Goal: Task Accomplishment & Management: Use online tool/utility

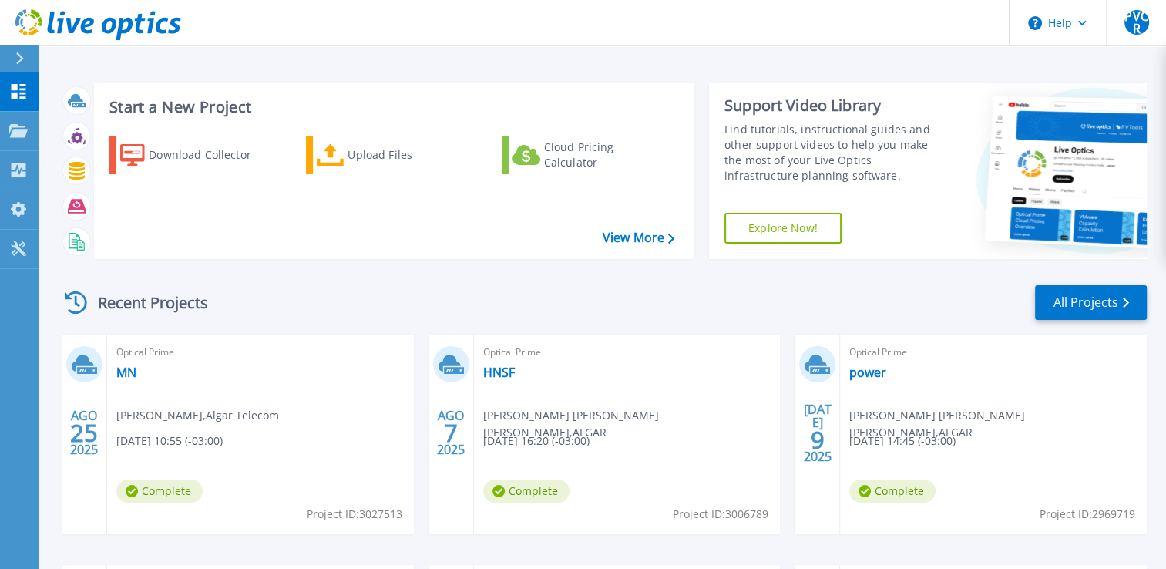
scroll to position [77, 0]
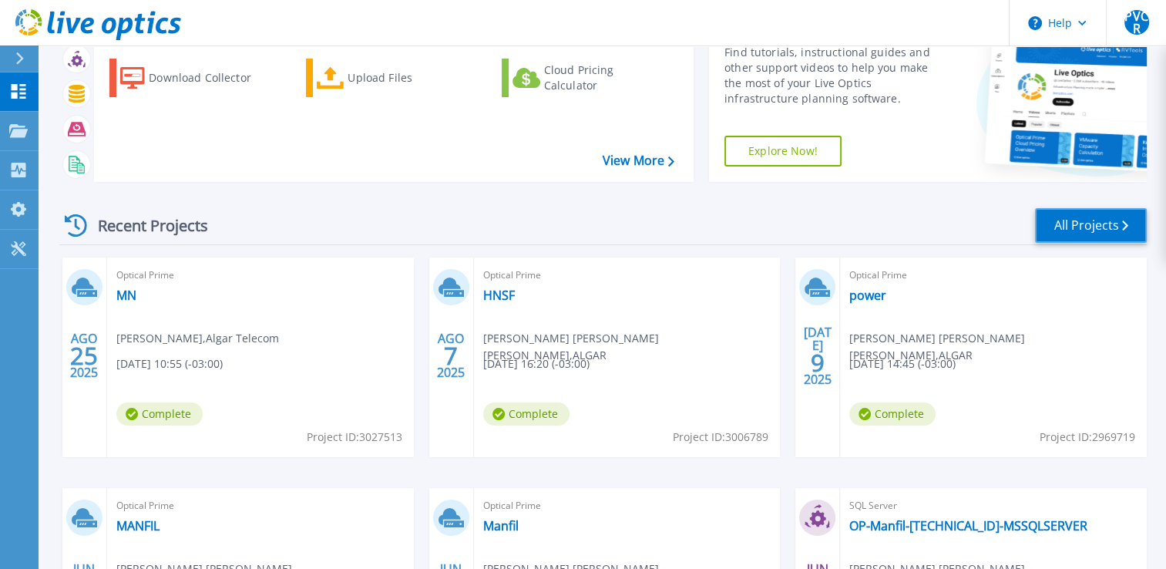
click at [1087, 223] on link "All Projects" at bounding box center [1091, 225] width 112 height 35
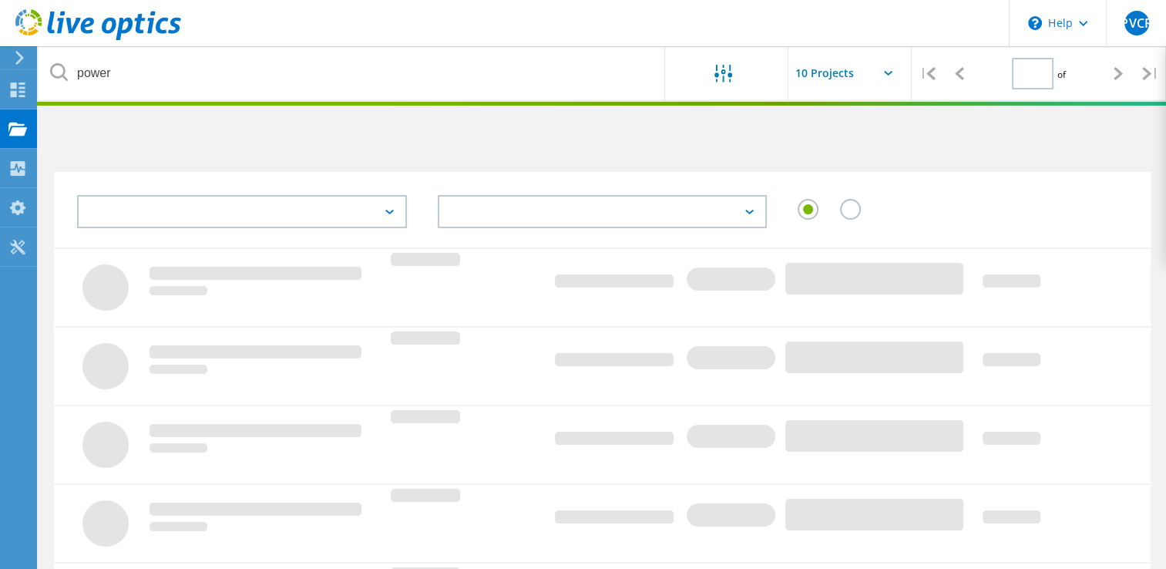
type input "1"
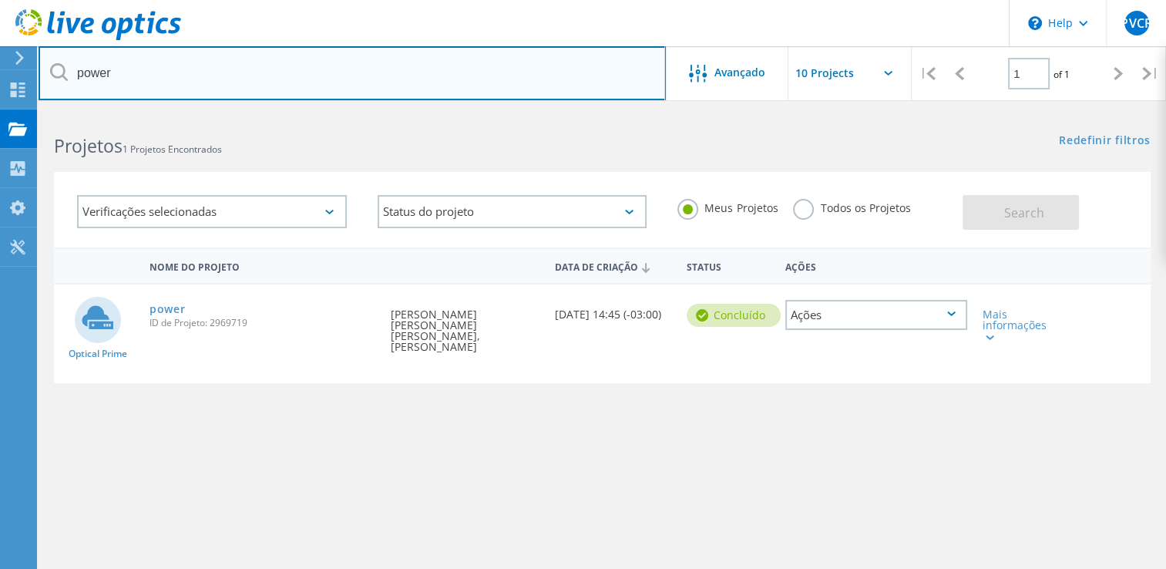
drag, startPoint x: 274, startPoint y: 79, endPoint x: -713, endPoint y: 54, distance: 987.6
click at [0, 54] on html "\n Help Explore Helpful Articles Contact Support PVCR Usuário Final [PERSON_NAM…" at bounding box center [583, 355] width 1166 height 710
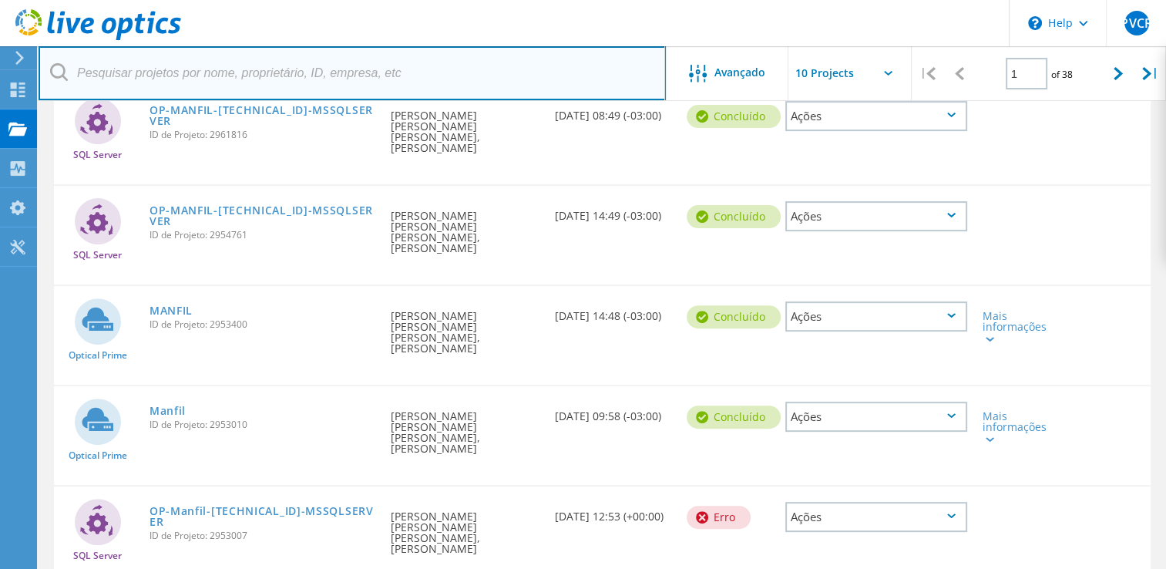
scroll to position [481, 0]
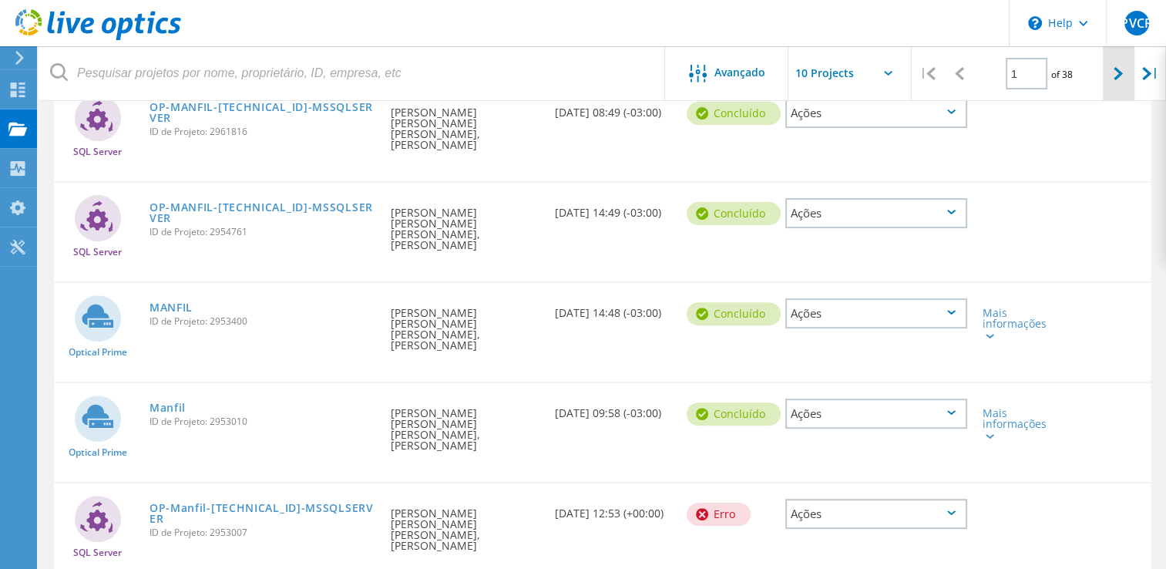
click at [1125, 82] on div at bounding box center [1119, 73] width 32 height 55
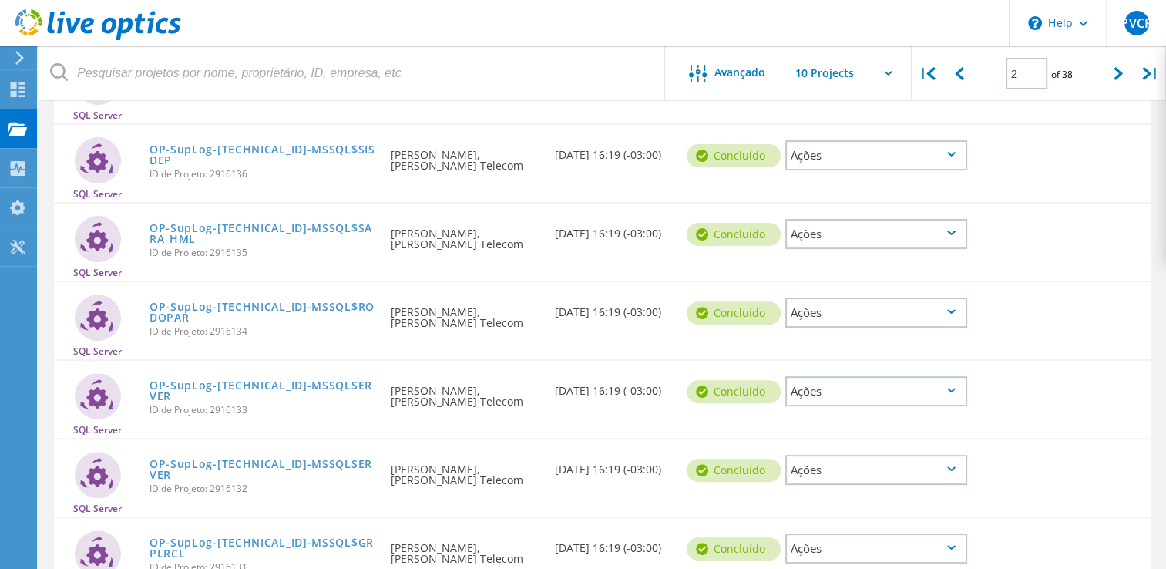
scroll to position [558, 0]
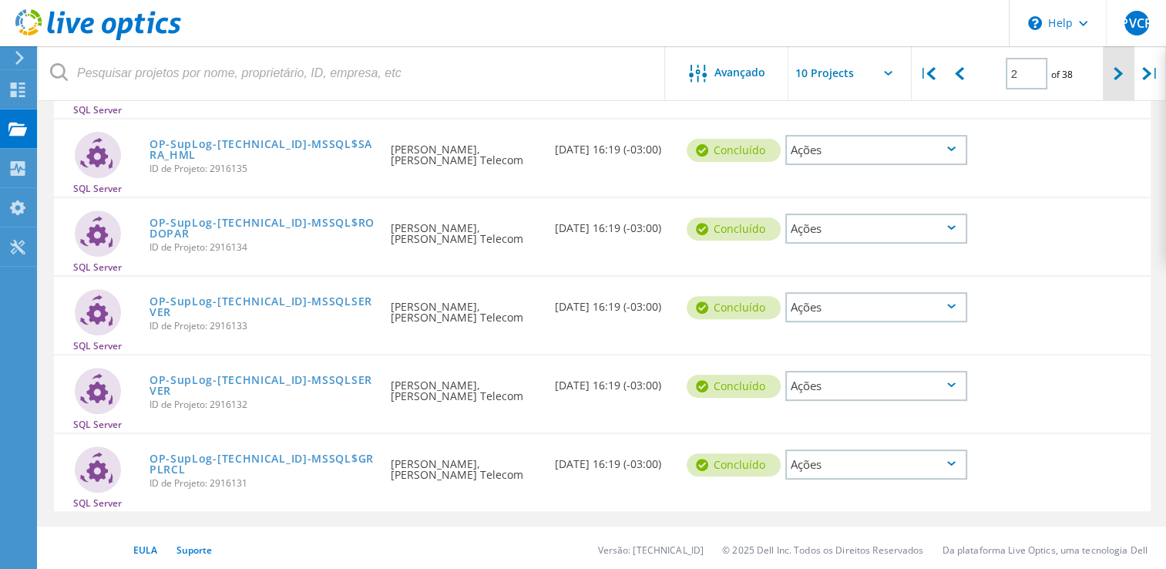
click at [1117, 69] on icon at bounding box center [1118, 73] width 9 height 13
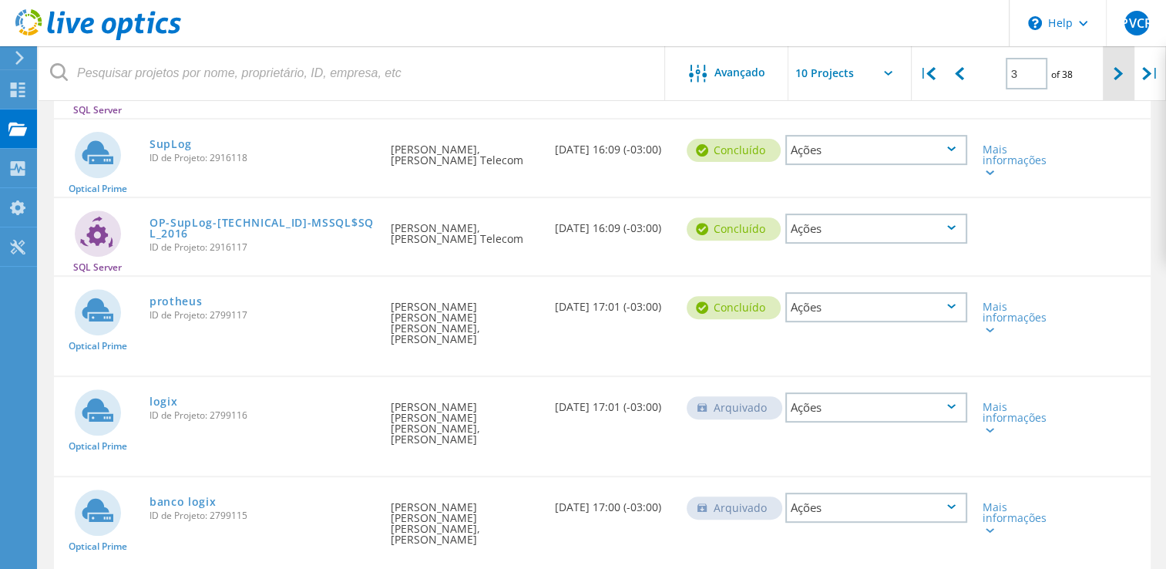
click at [1113, 71] on div at bounding box center [1119, 73] width 32 height 55
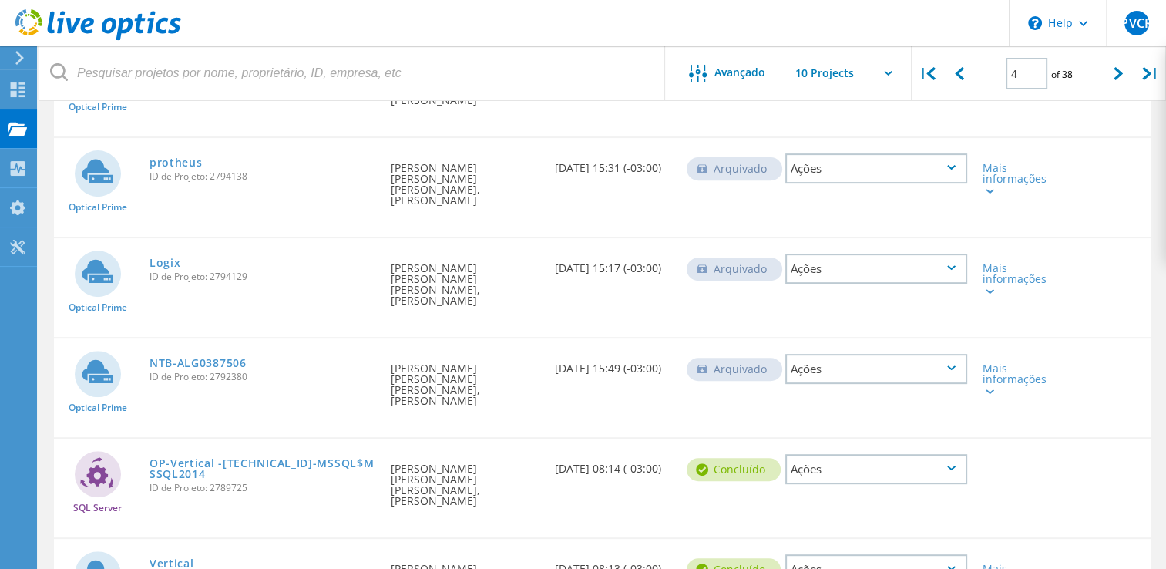
scroll to position [570, 0]
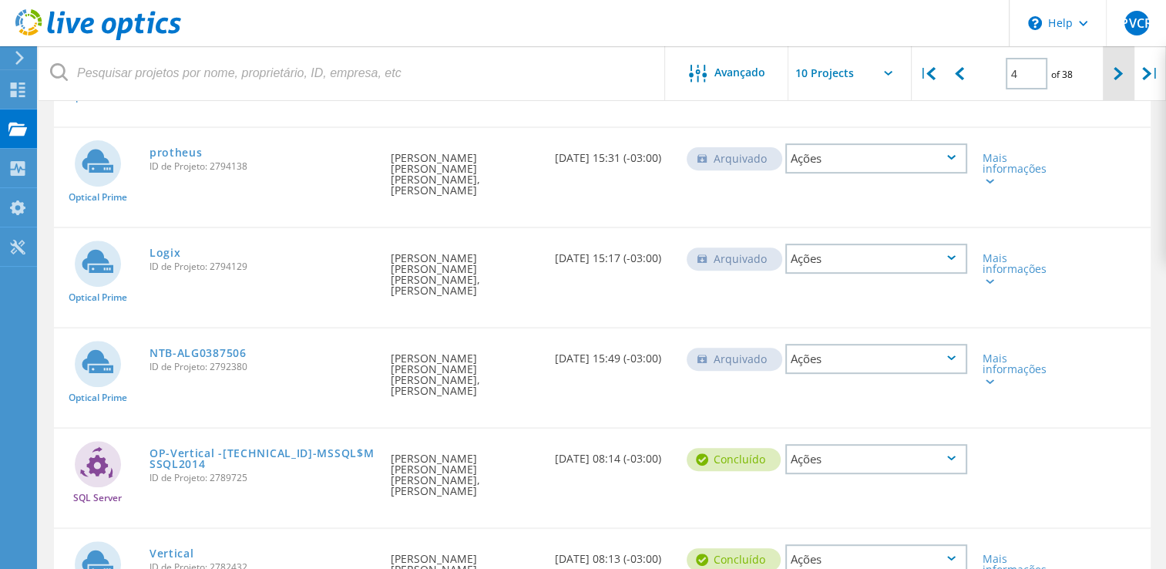
click at [1119, 76] on icon at bounding box center [1118, 73] width 9 height 13
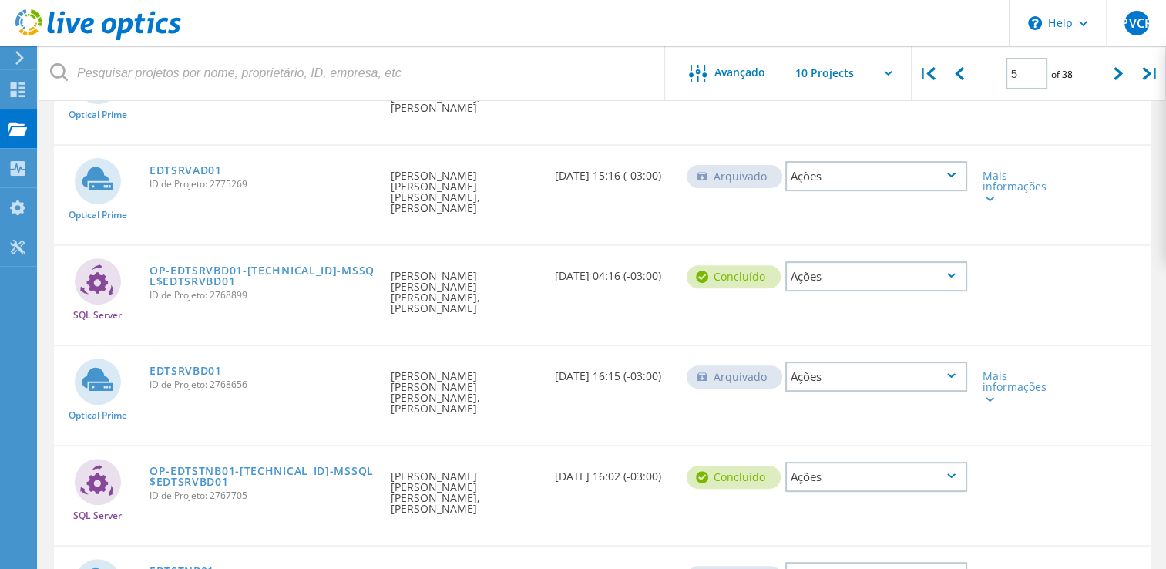
scroll to position [558, 0]
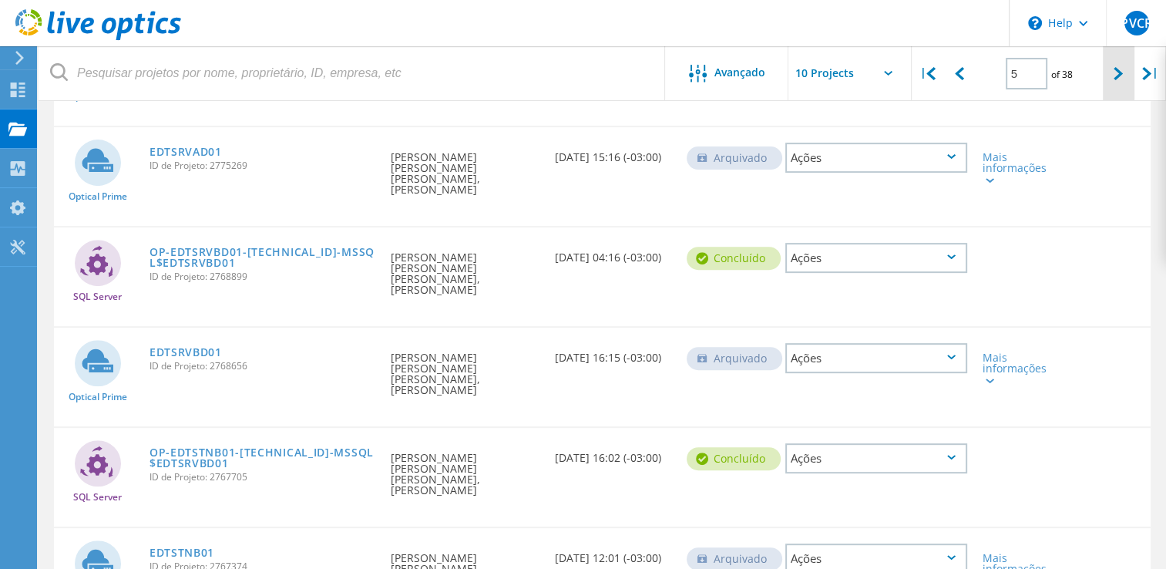
click at [1118, 79] on icon at bounding box center [1118, 73] width 9 height 13
type input "6"
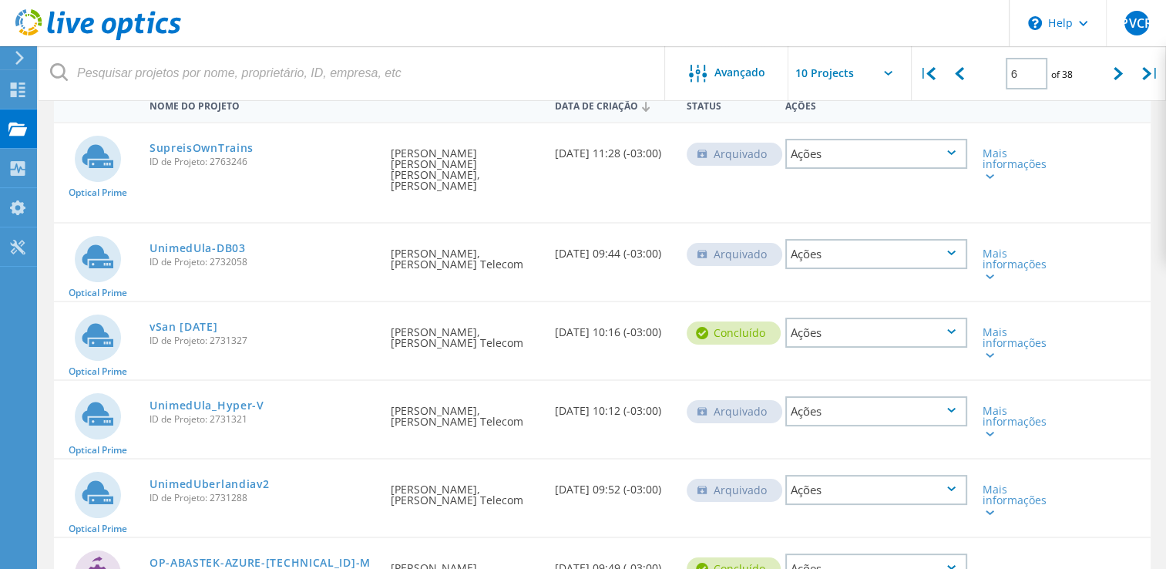
scroll to position [231, 0]
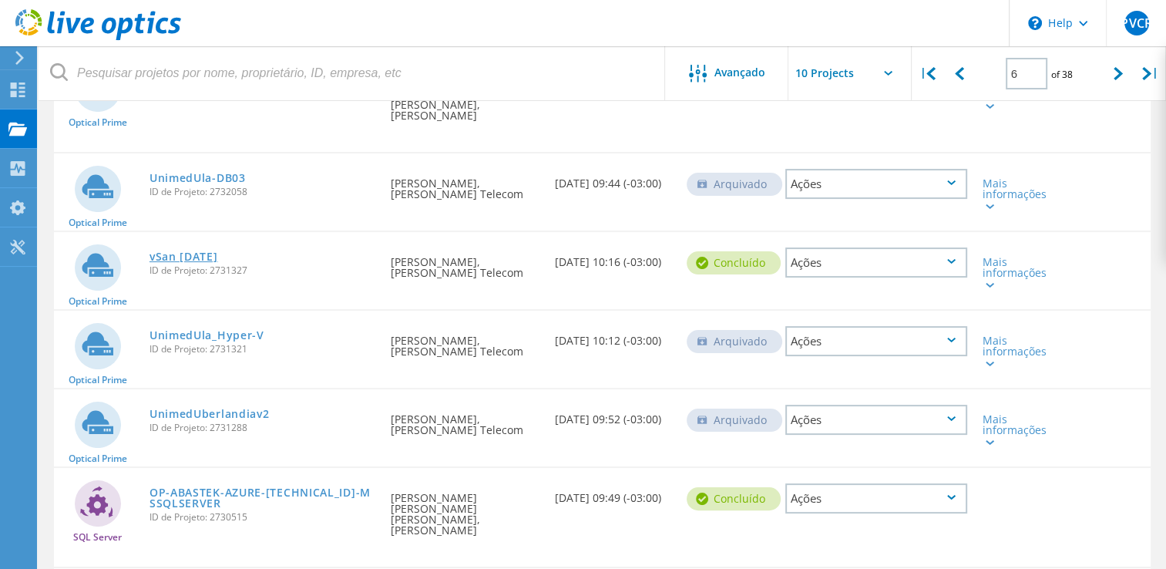
click at [218, 251] on link "vSan 18-11-2024" at bounding box center [184, 256] width 69 height 11
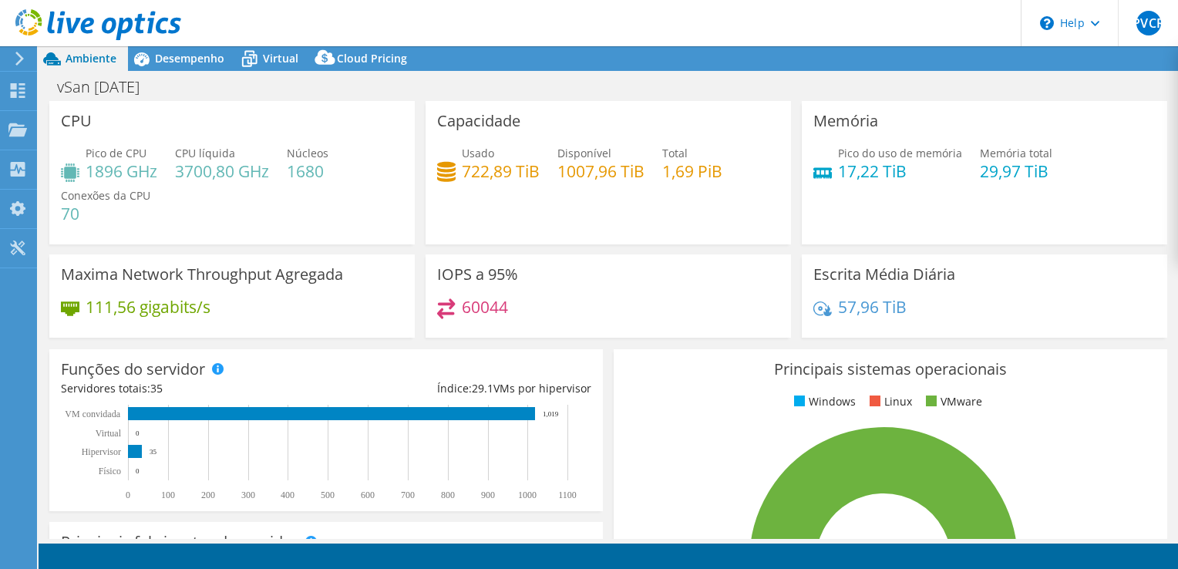
select select "USD"
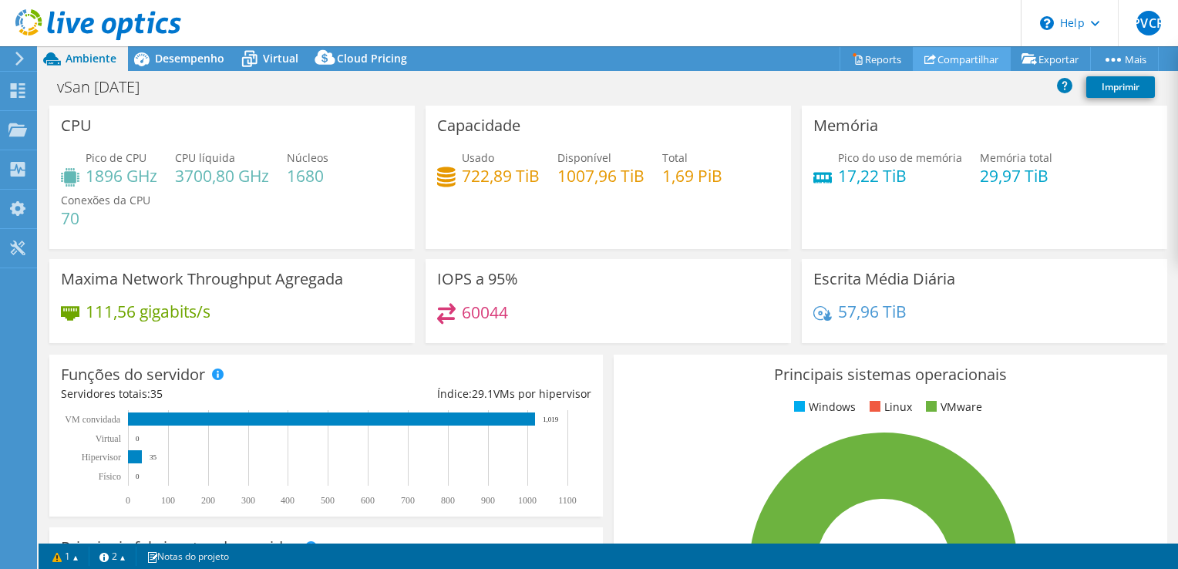
click at [960, 57] on link "Compartilhar" at bounding box center [962, 59] width 98 height 24
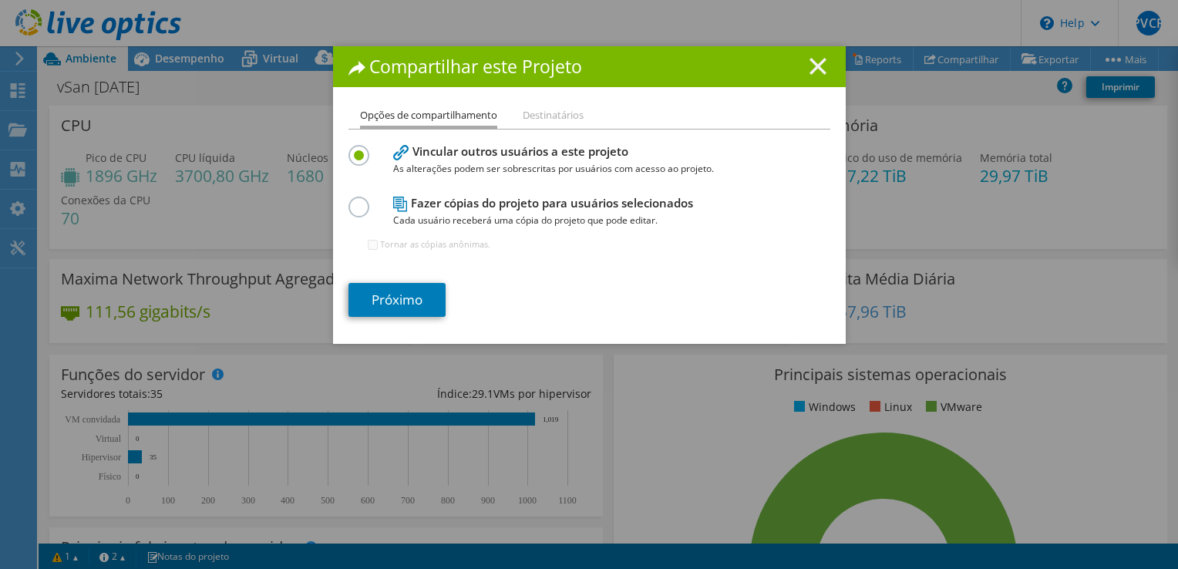
click at [819, 69] on icon at bounding box center [817, 66] width 17 height 17
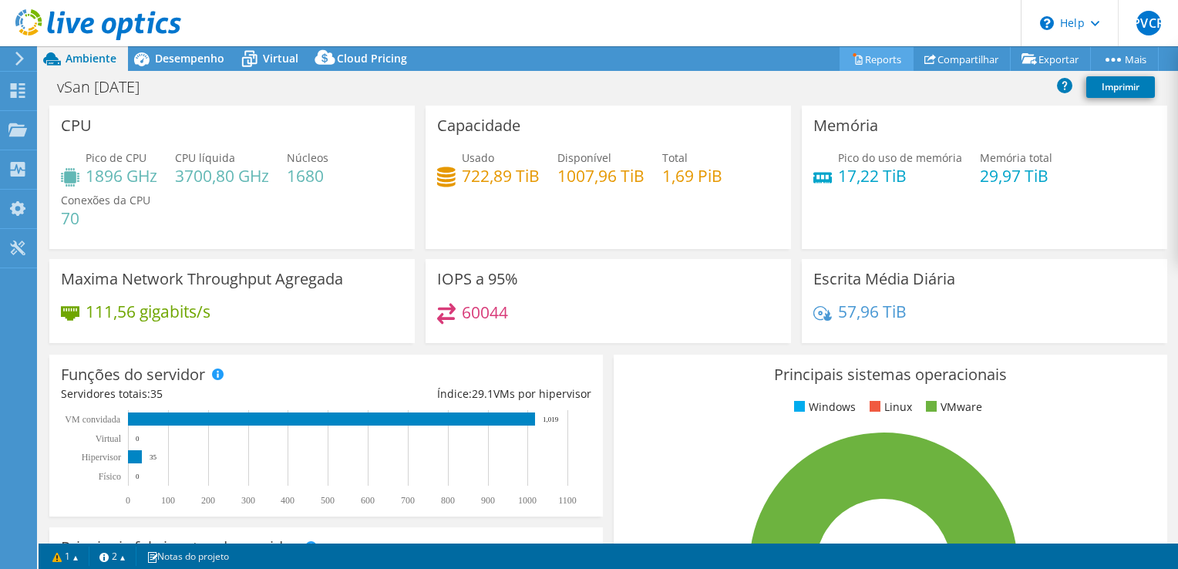
click at [882, 60] on link "Reports" at bounding box center [876, 59] width 74 height 24
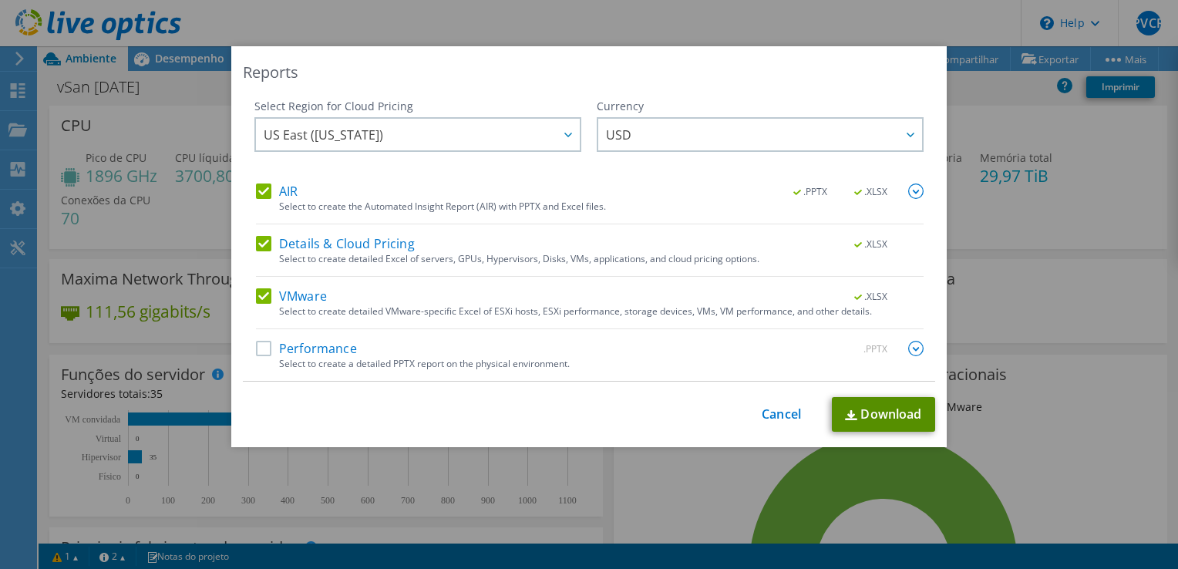
click at [869, 415] on link "Download" at bounding box center [883, 414] width 103 height 35
